Goal: Information Seeking & Learning: Learn about a topic

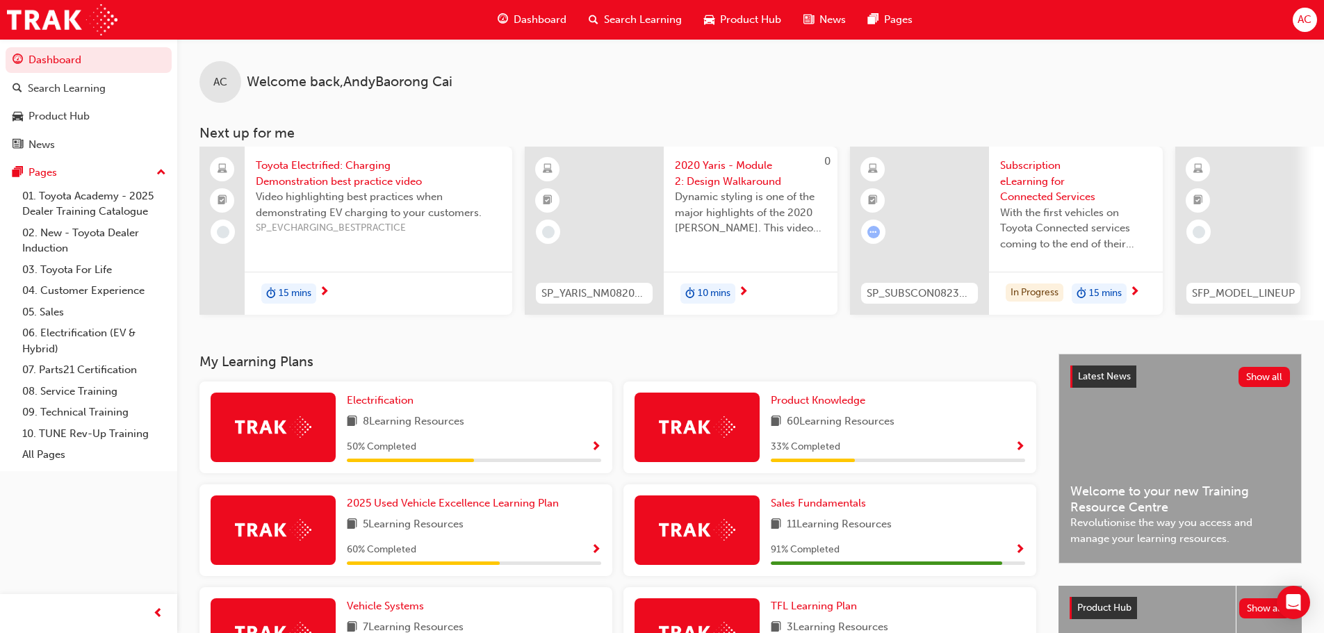
click at [616, 21] on span "Search Learning" at bounding box center [643, 20] width 78 height 16
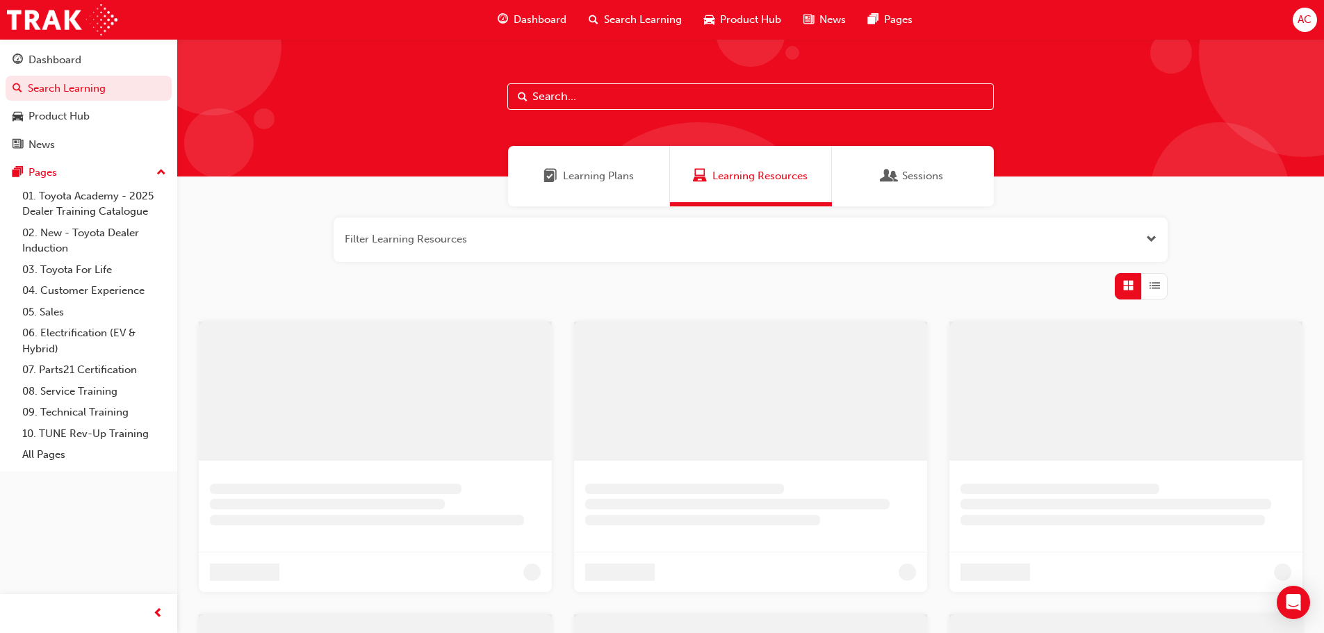
click at [576, 92] on input "text" at bounding box center [750, 96] width 487 height 26
type input "r"
type input "rav4"
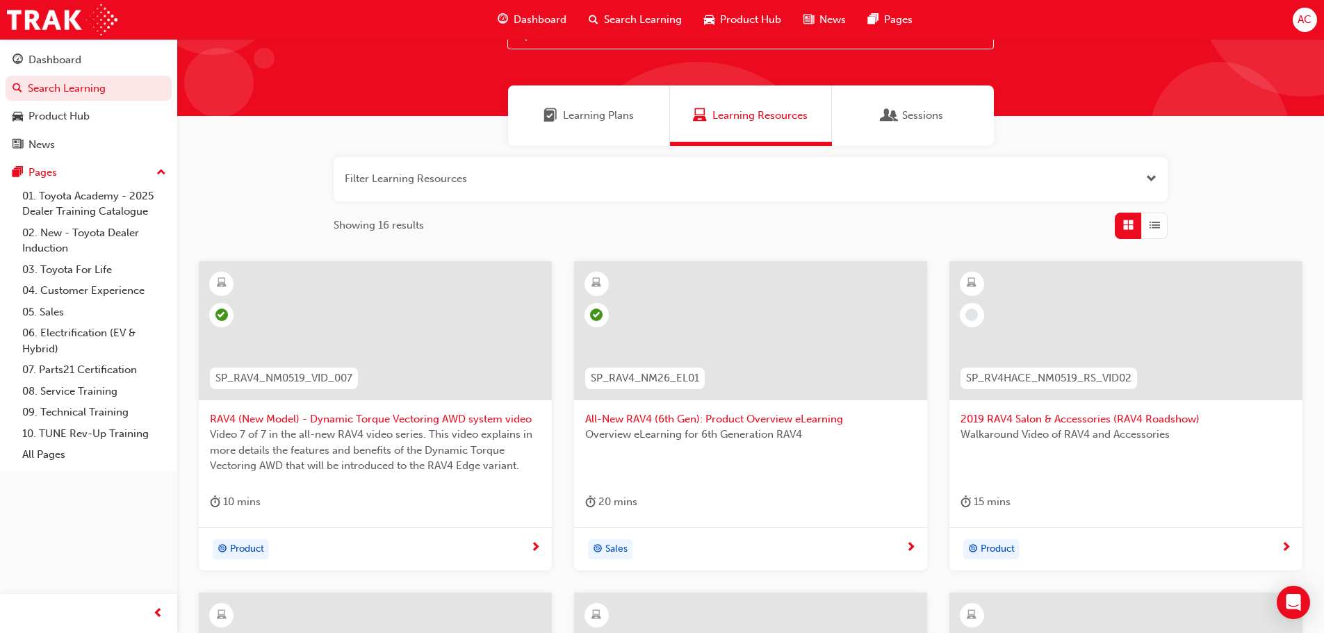
scroll to position [151, 0]
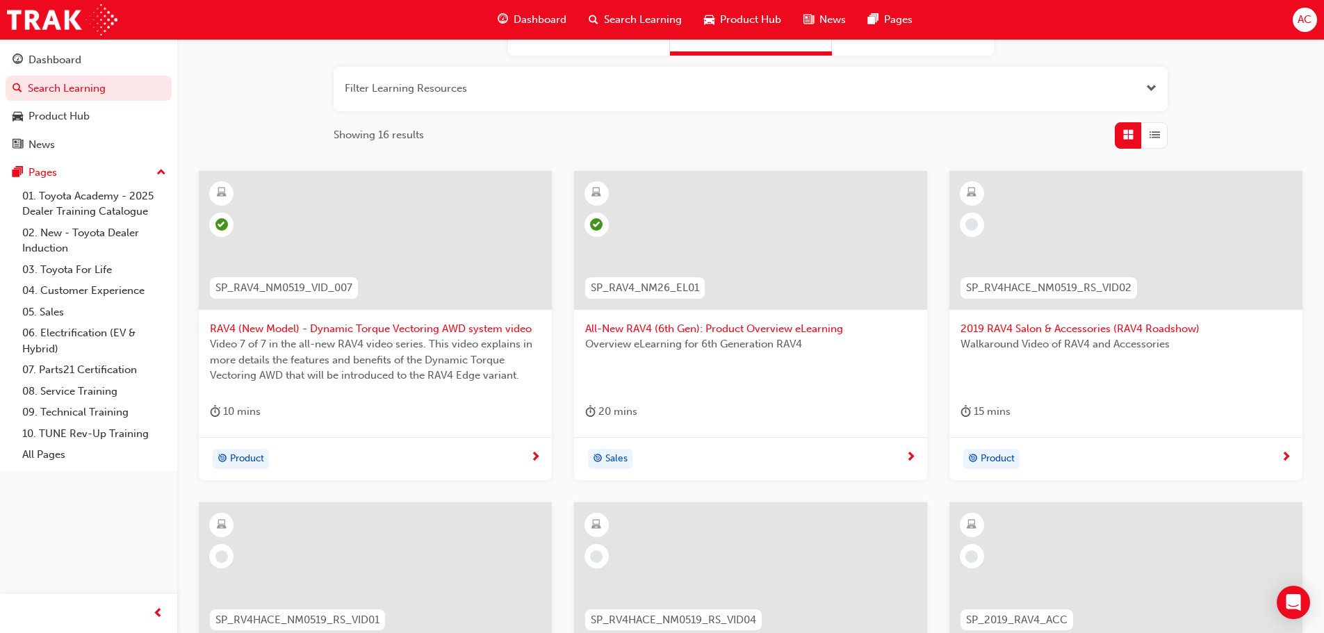
click at [794, 269] on div at bounding box center [750, 240] width 353 height 139
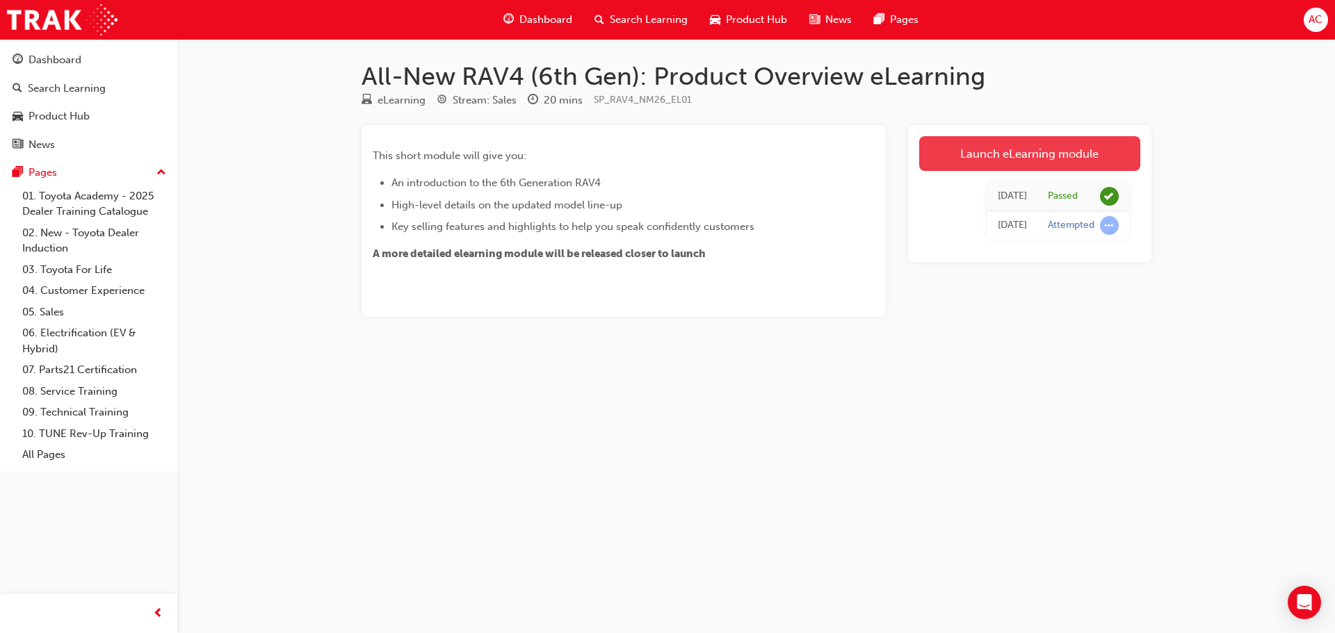
click at [1004, 166] on link "Launch eLearning module" at bounding box center [1029, 153] width 221 height 35
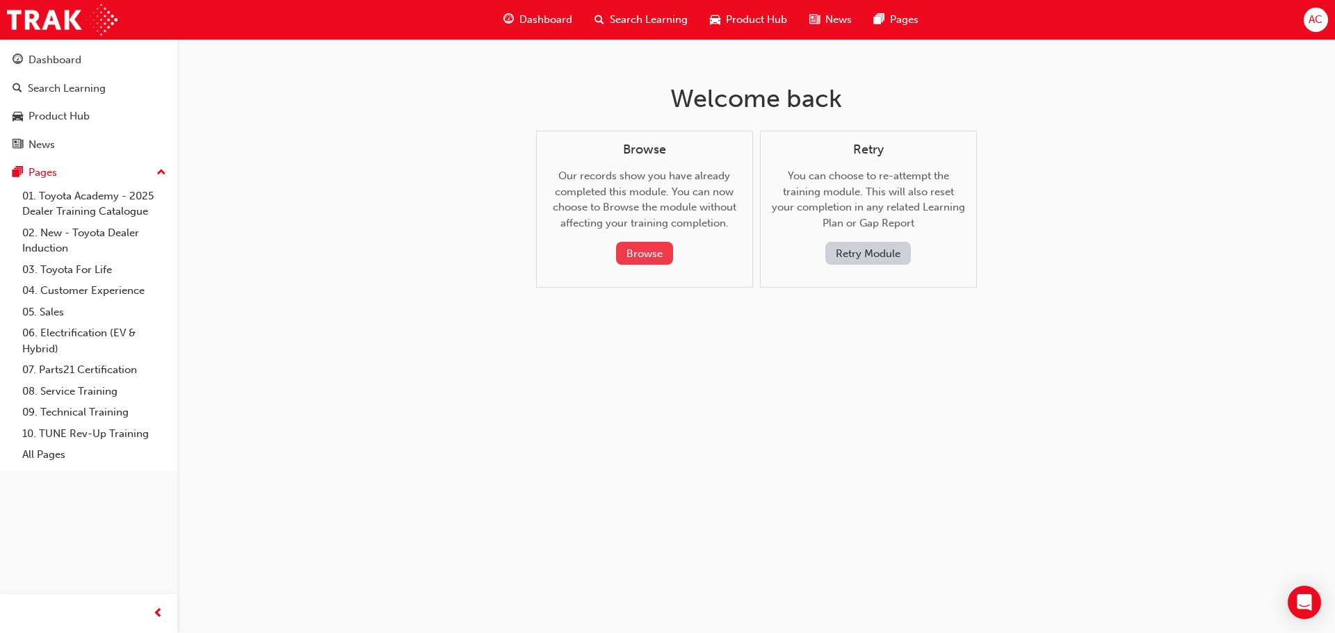
click at [671, 256] on button "Browse" at bounding box center [644, 253] width 57 height 23
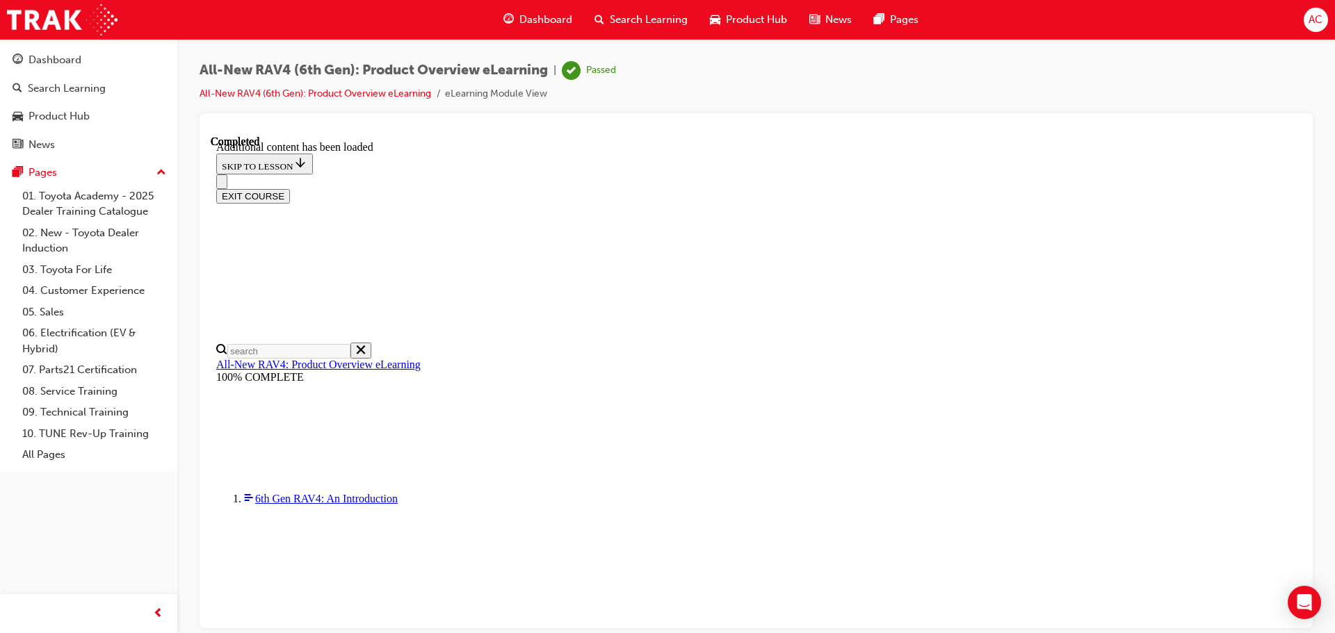
scroll to position [372, 0]
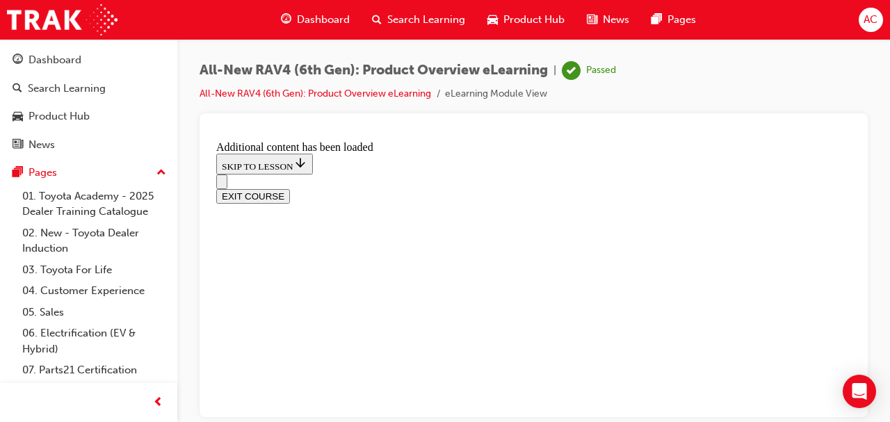
drag, startPoint x: 1324, startPoint y: 1, endPoint x: 659, endPoint y: 90, distance: 671.1
click at [659, 90] on div "All-New RAV4 (6th Gen): Product Overview eLearning | Passed All-New RAV4 (6th G…" at bounding box center [534, 87] width 668 height 52
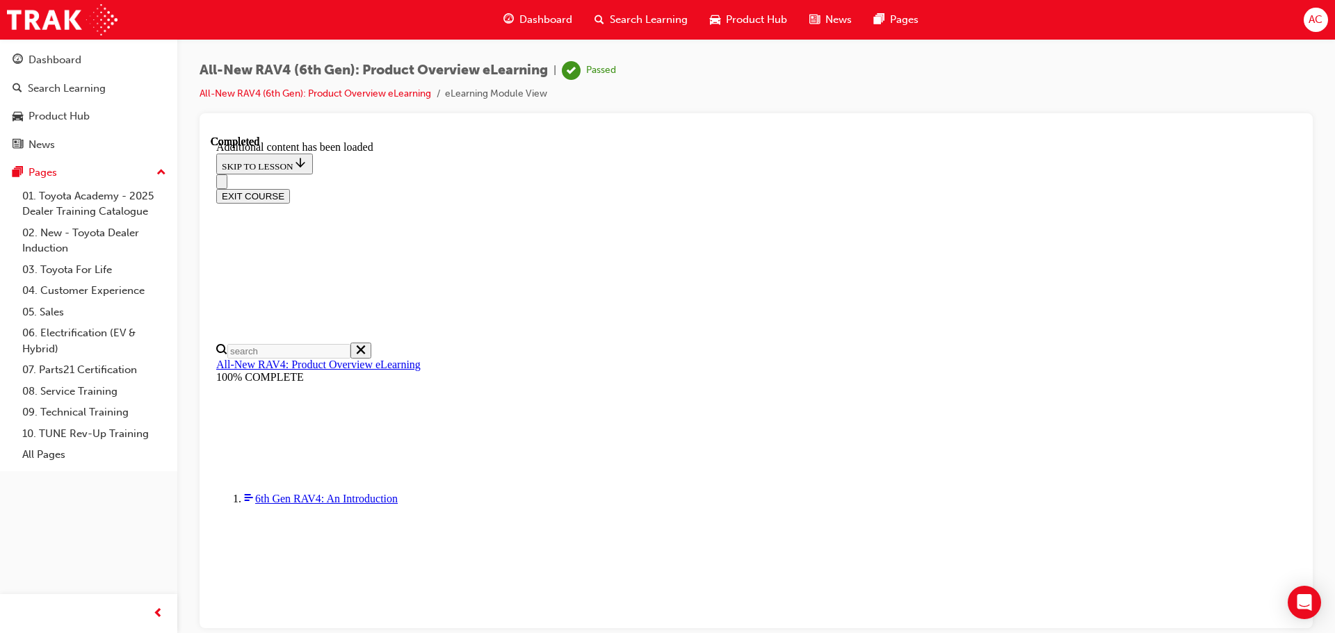
scroll to position [1525, 0]
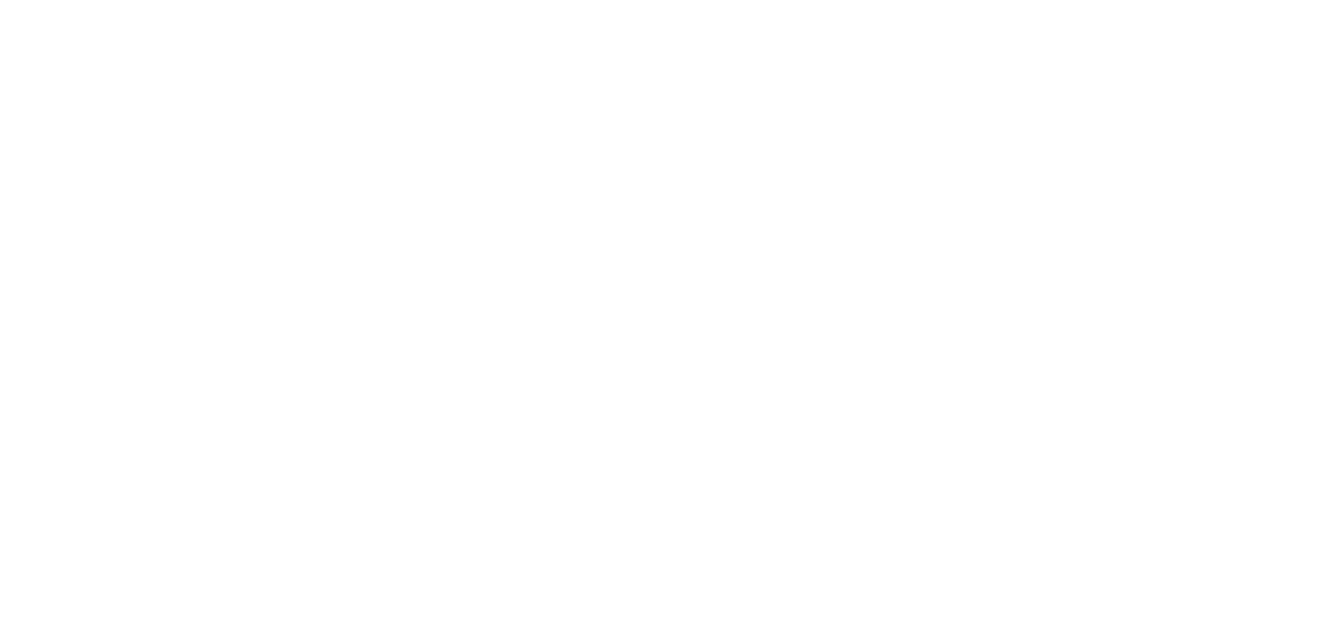
scroll to position [494, 0]
